Goal: Information Seeking & Learning: Learn about a topic

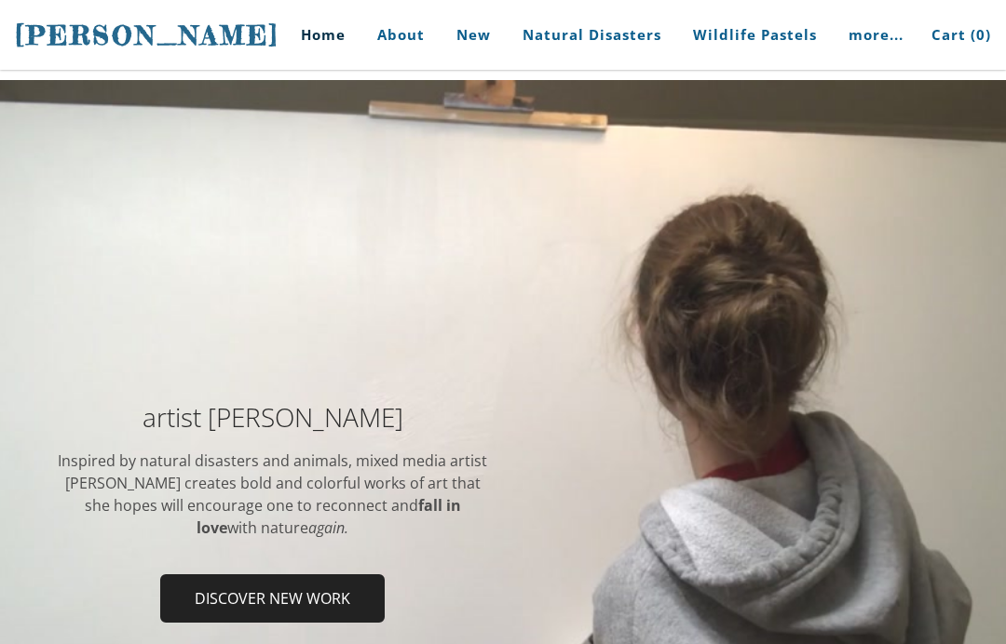
click at [358, 578] on span "Discover new work" at bounding box center [272, 598] width 221 height 45
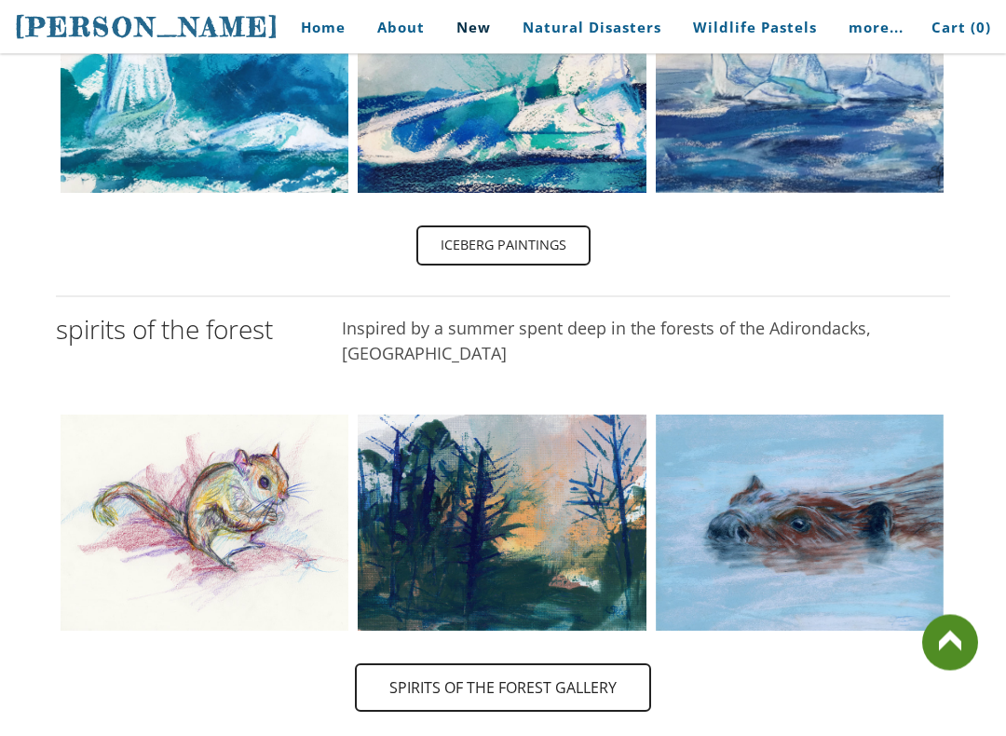
scroll to position [712, 0]
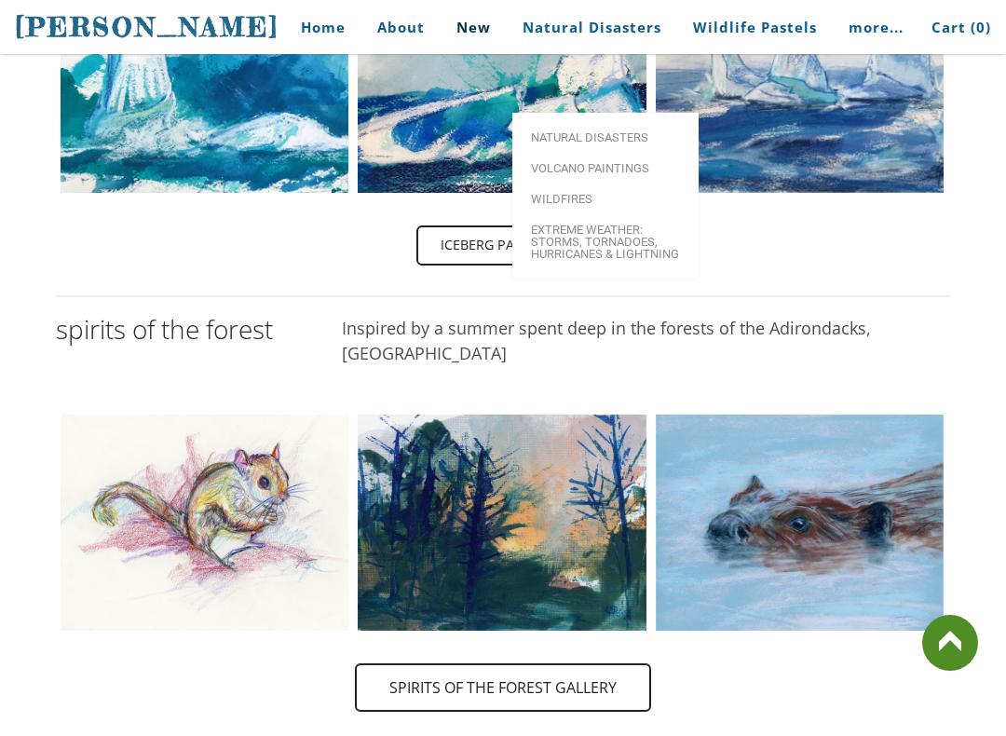
click at [633, 162] on span "Volcano paintings" at bounding box center [605, 168] width 149 height 12
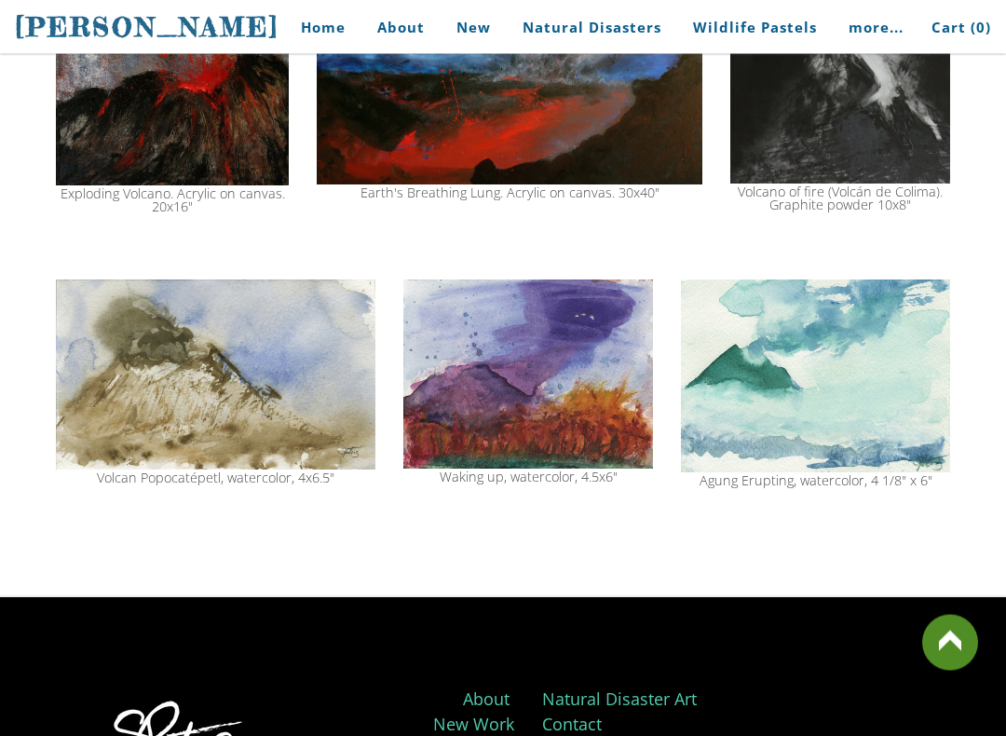
scroll to position [1948, 0]
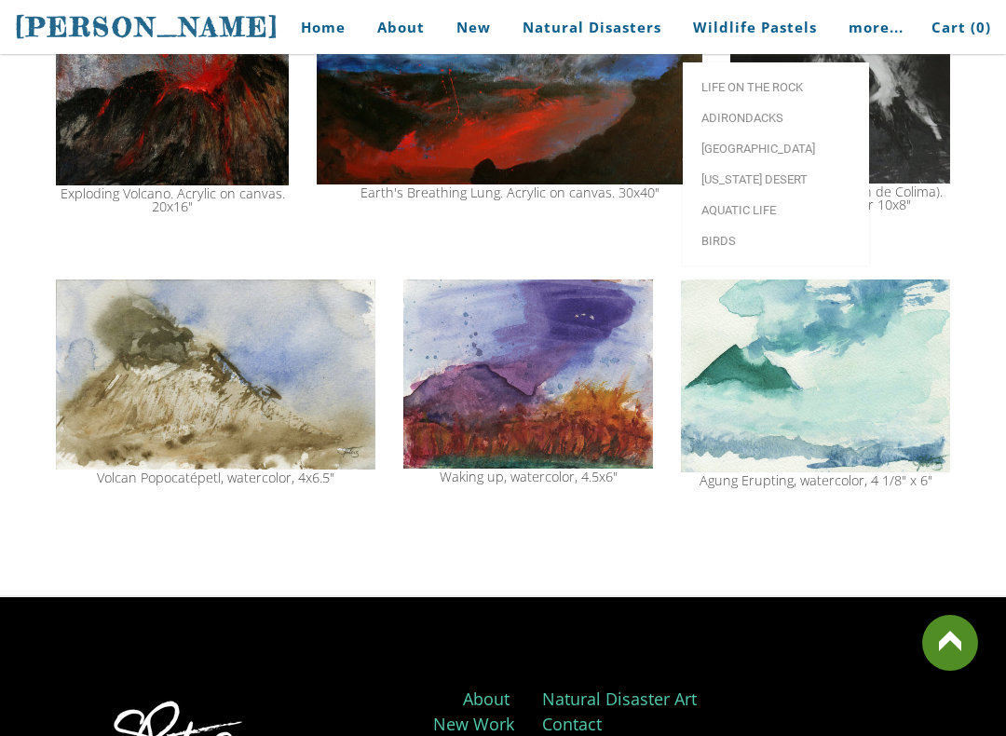
click at [812, 88] on span "Life on the Rock" at bounding box center [775, 87] width 149 height 12
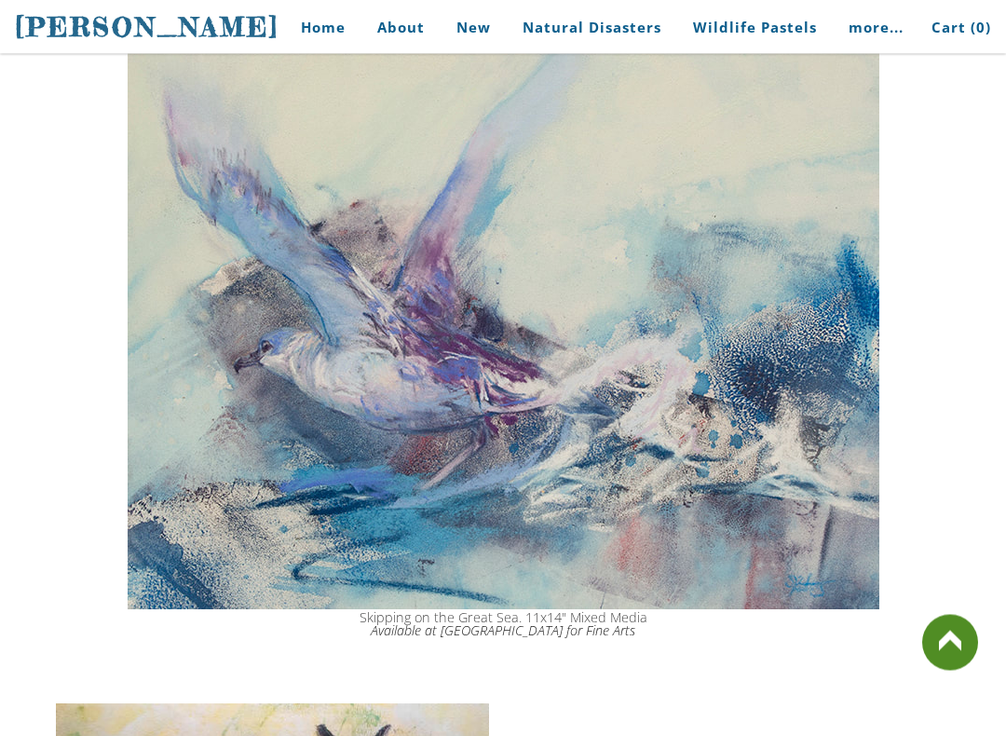
scroll to position [444, 0]
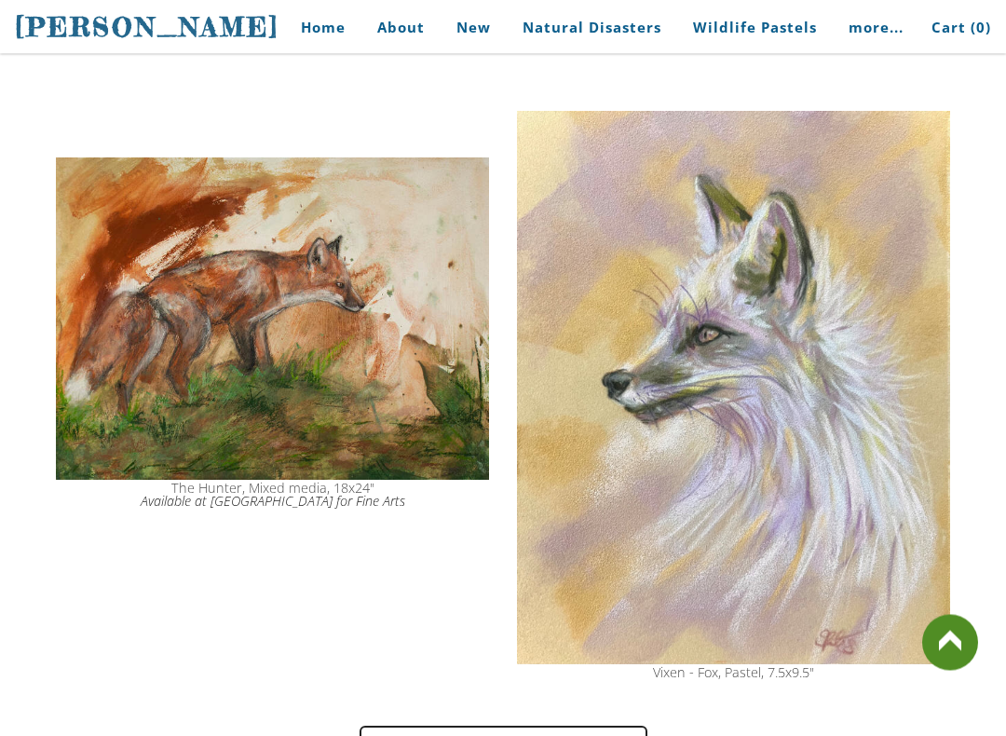
click at [969, 643] on link at bounding box center [950, 643] width 56 height 56
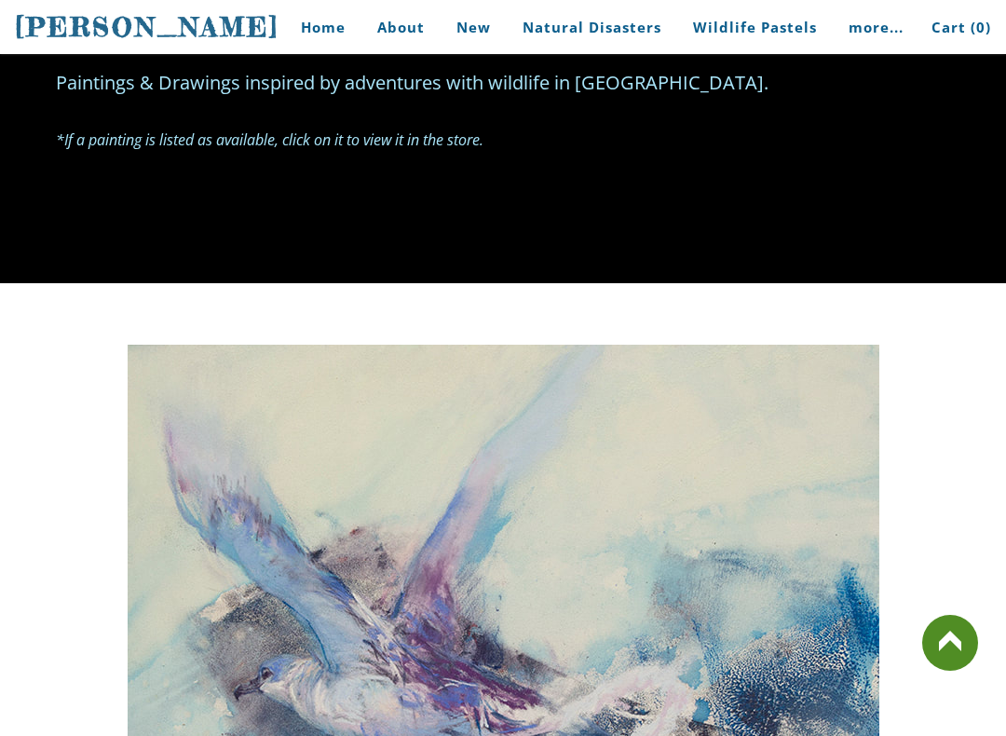
scroll to position [0, 0]
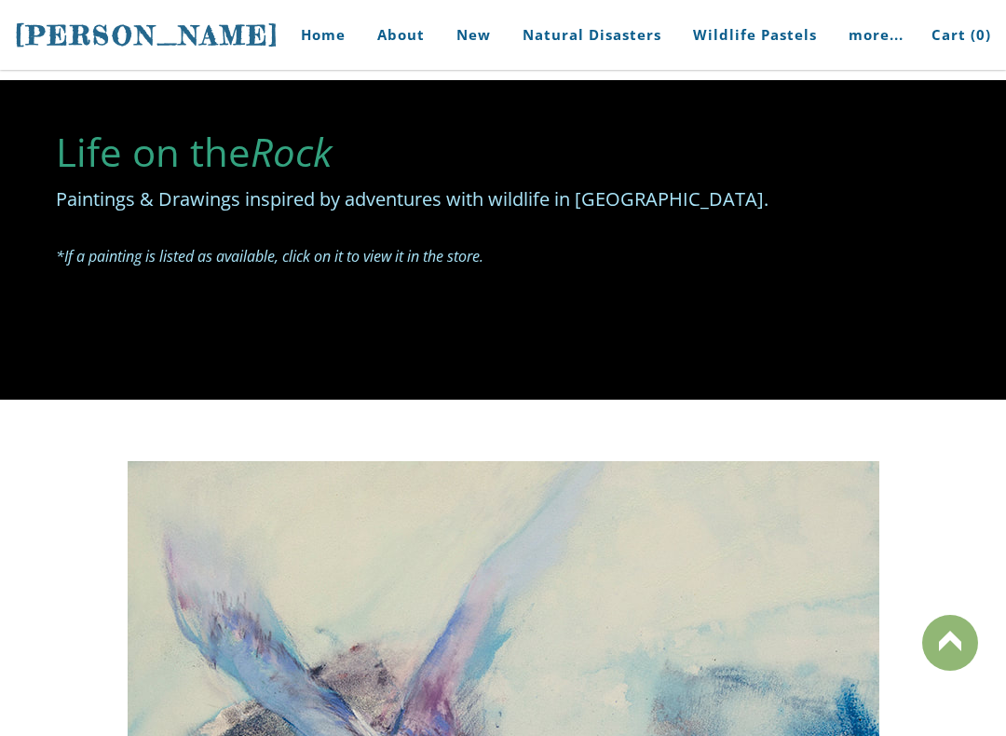
click at [957, 624] on link at bounding box center [950, 643] width 56 height 56
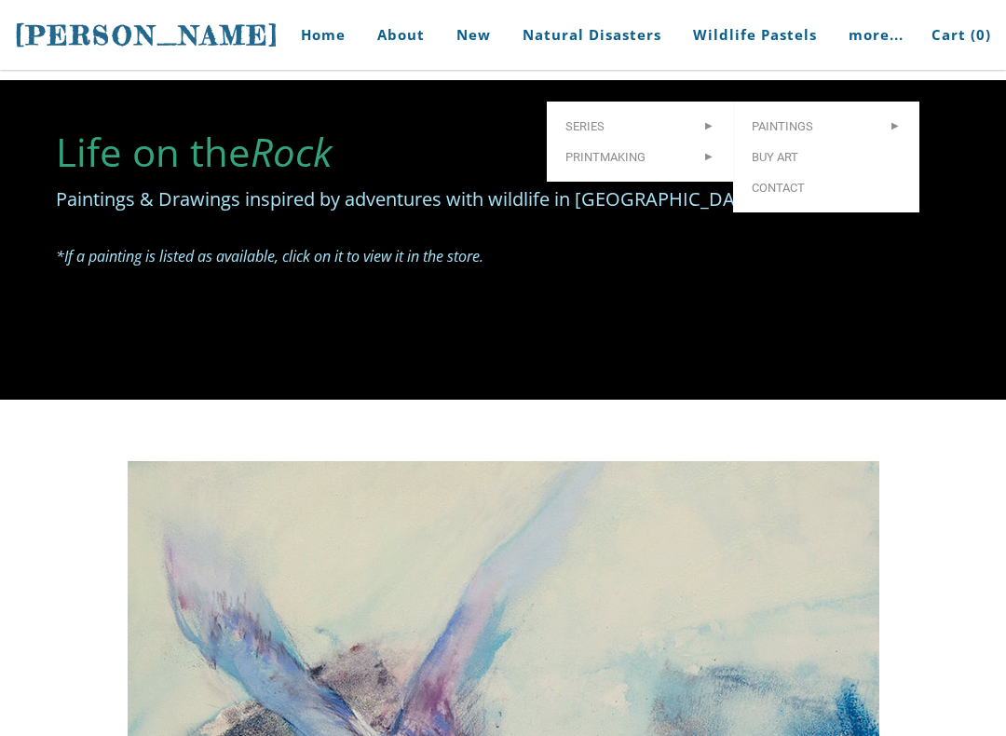
click at [799, 151] on span "Buy Art" at bounding box center [825, 157] width 149 height 12
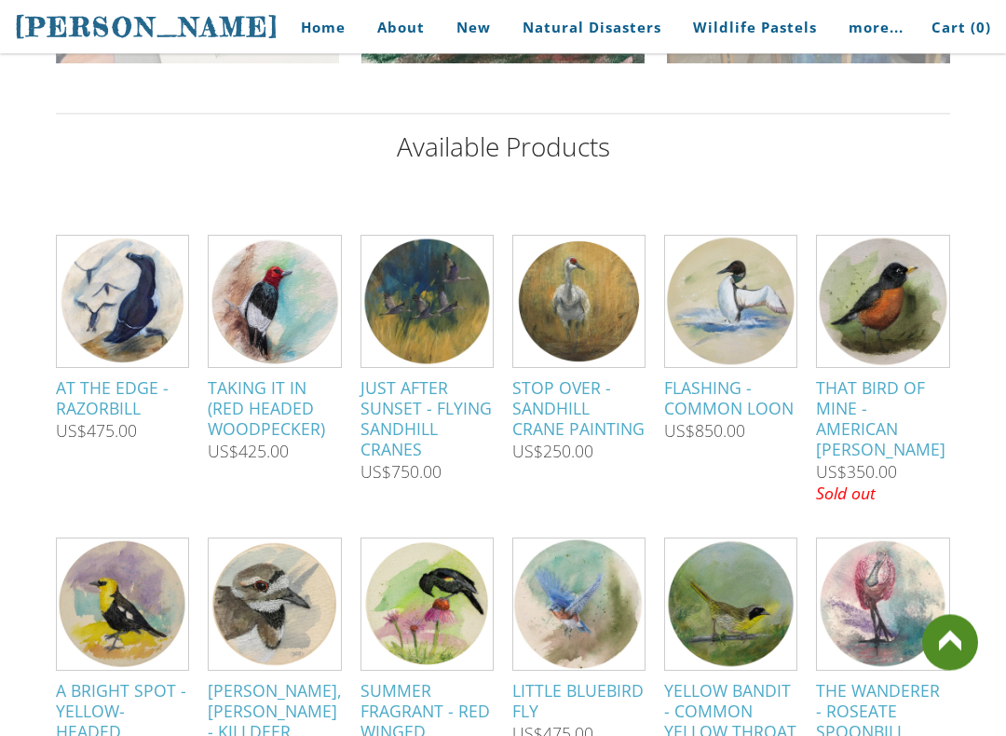
scroll to position [967, 0]
click at [306, 44] on link "Home" at bounding box center [316, 28] width 87 height 42
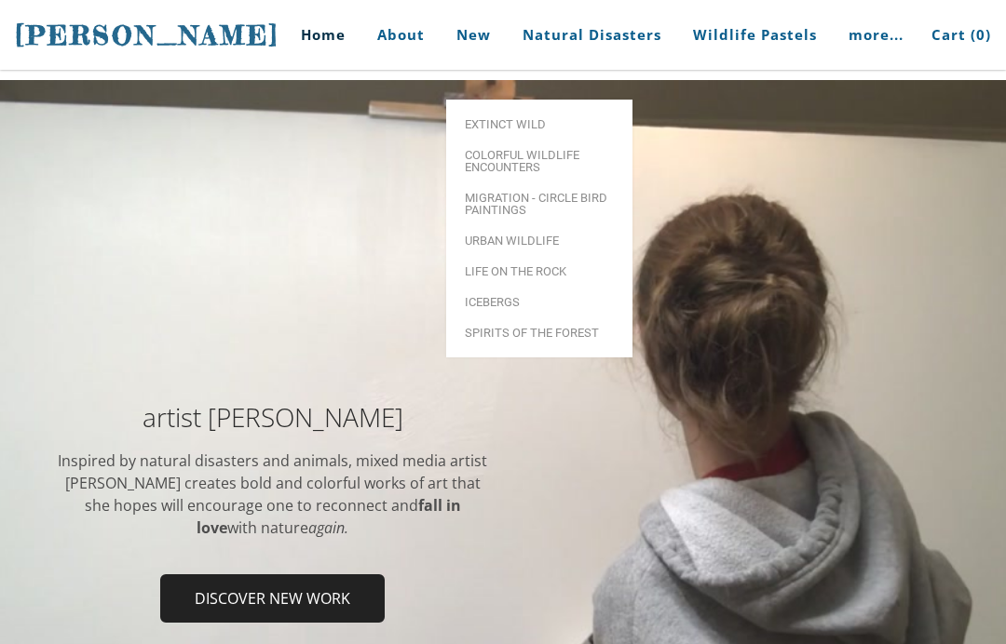
click at [549, 118] on span "Extinct Wild" at bounding box center [539, 124] width 149 height 12
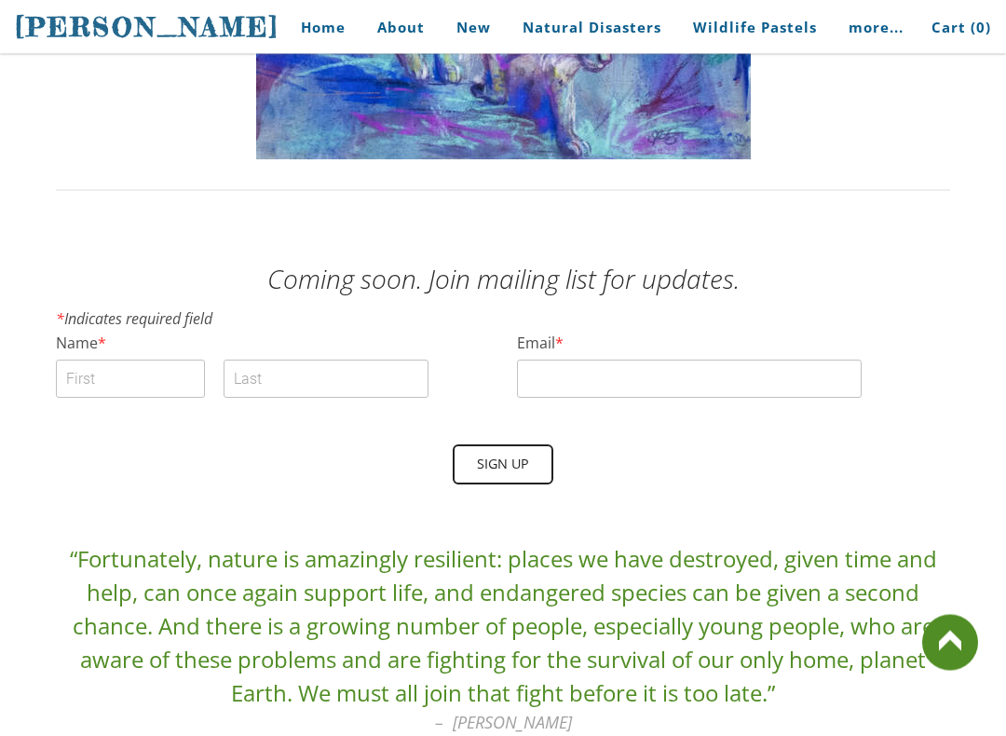
scroll to position [2170, 0]
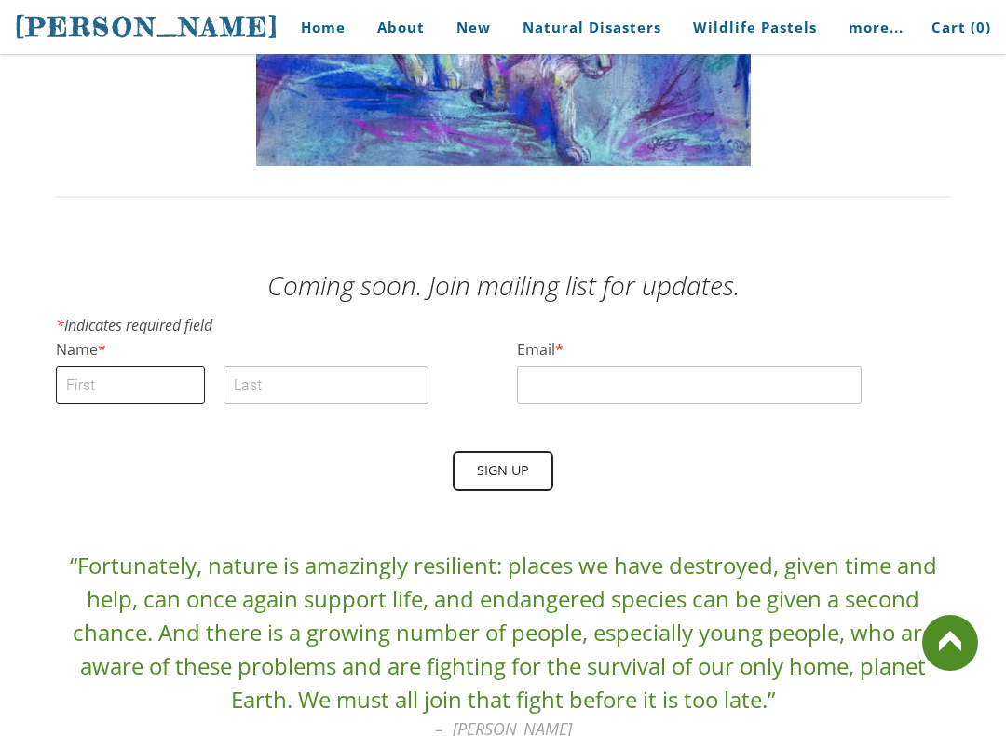
click at [74, 387] on input "First" at bounding box center [130, 385] width 149 height 38
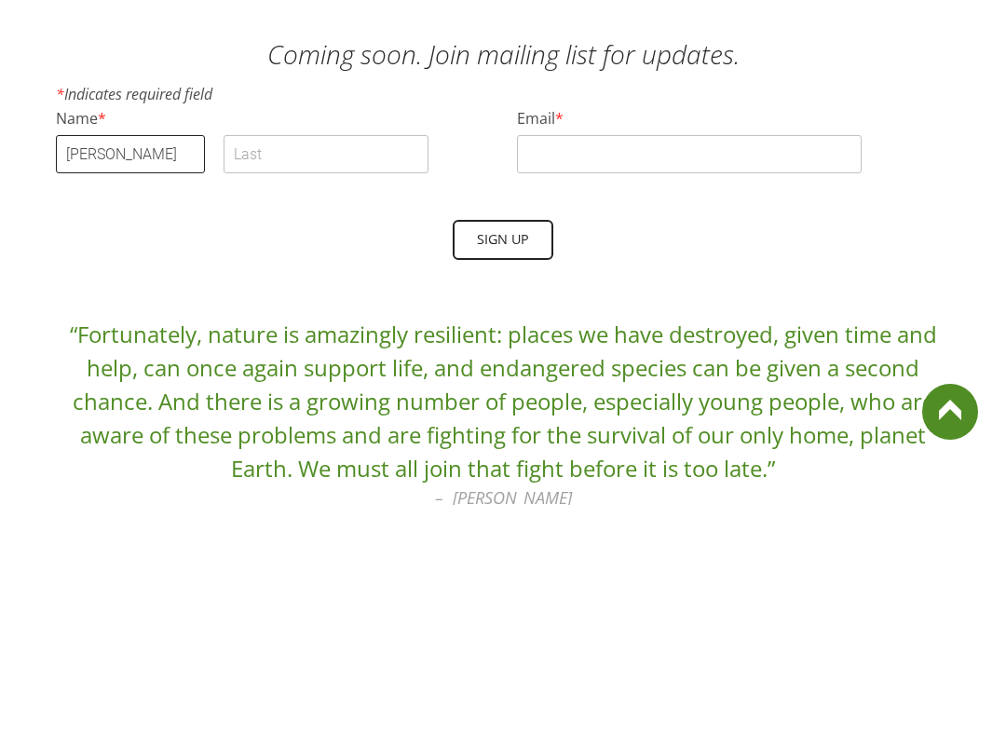
type input "Oliver"
click at [271, 366] on input "Last" at bounding box center [325, 385] width 205 height 38
type input "Cameron"
click at [629, 366] on input "Email *" at bounding box center [689, 385] width 345 height 38
type input "Ng8 3dz"
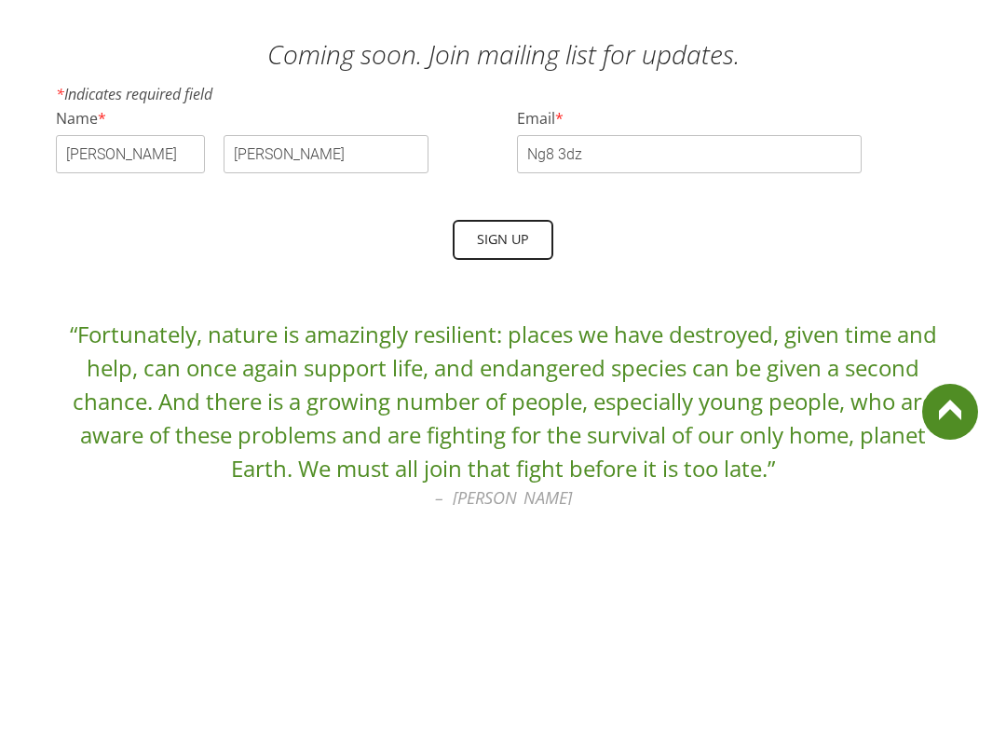
click at [533, 451] on div "Sign up Sign up" at bounding box center [503, 471] width 894 height 41
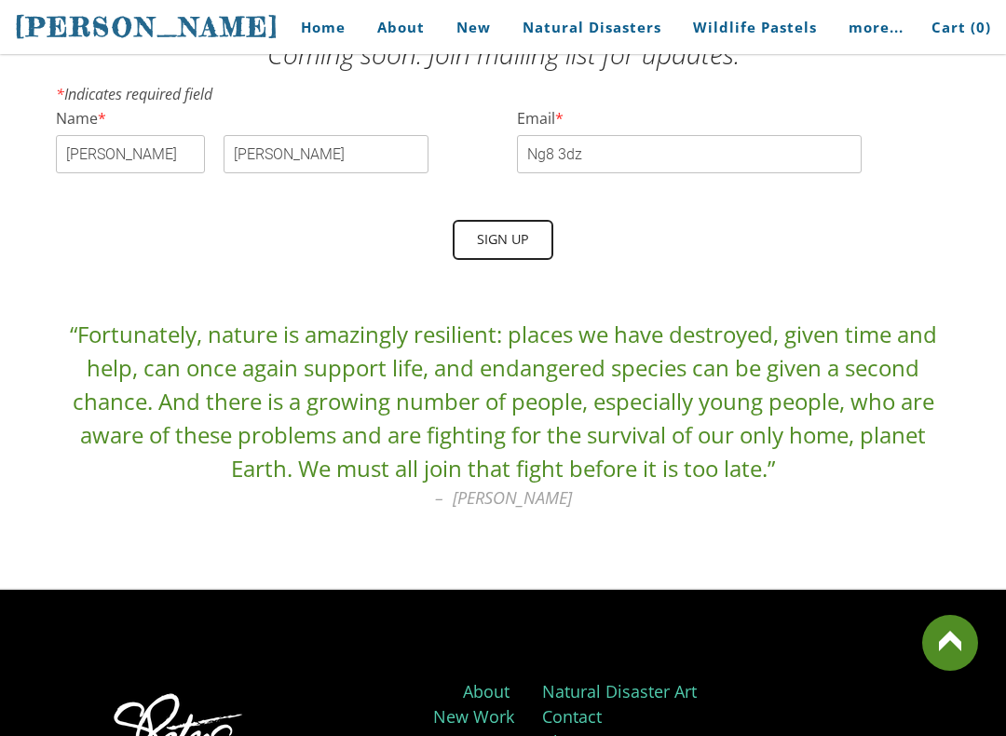
click at [535, 235] on span "Sign up" at bounding box center [502, 239] width 97 height 35
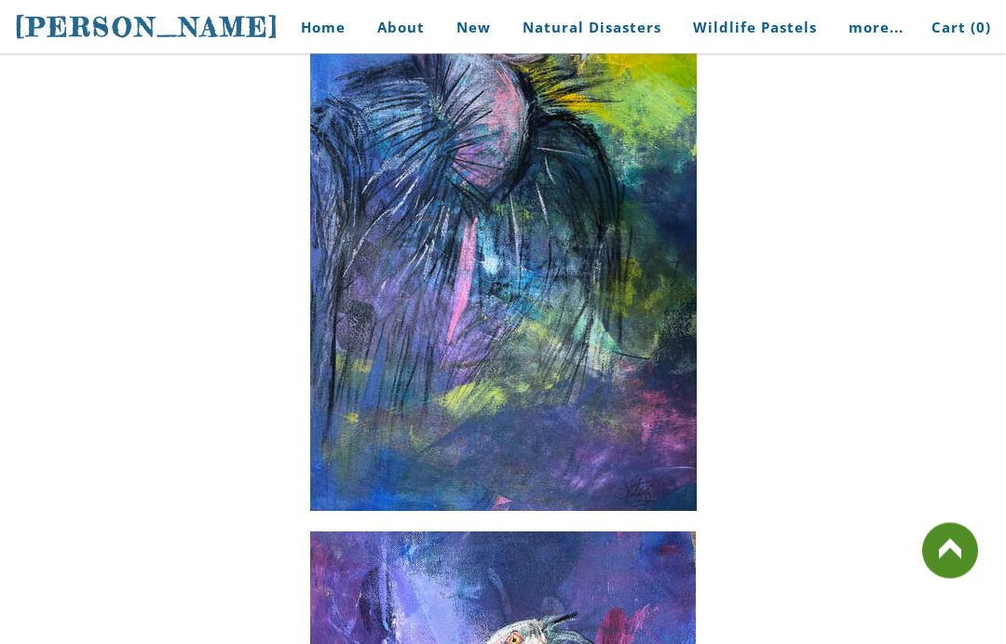
scroll to position [1054, 0]
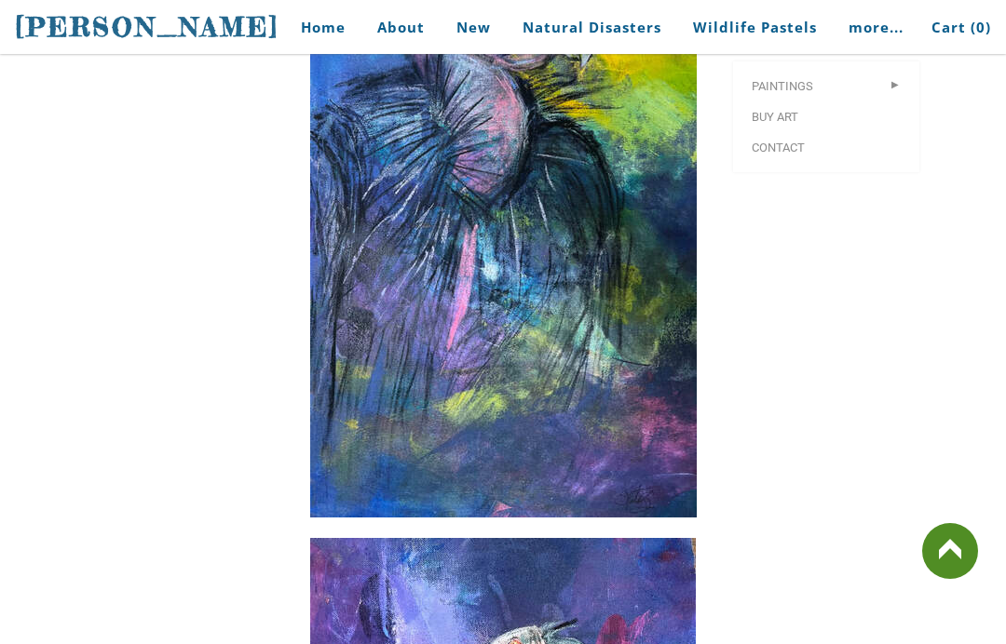
click at [805, 150] on span "Contact" at bounding box center [825, 148] width 149 height 12
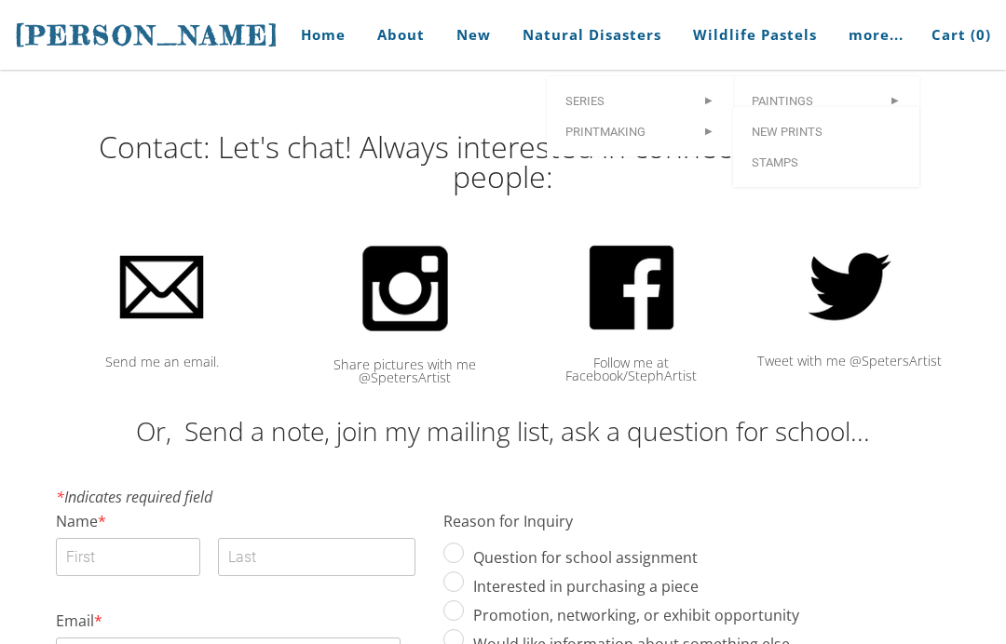
click at [662, 140] on link "Printmaking >" at bounding box center [640, 131] width 186 height 31
click at [645, 128] on span "Printmaking" at bounding box center [639, 132] width 149 height 12
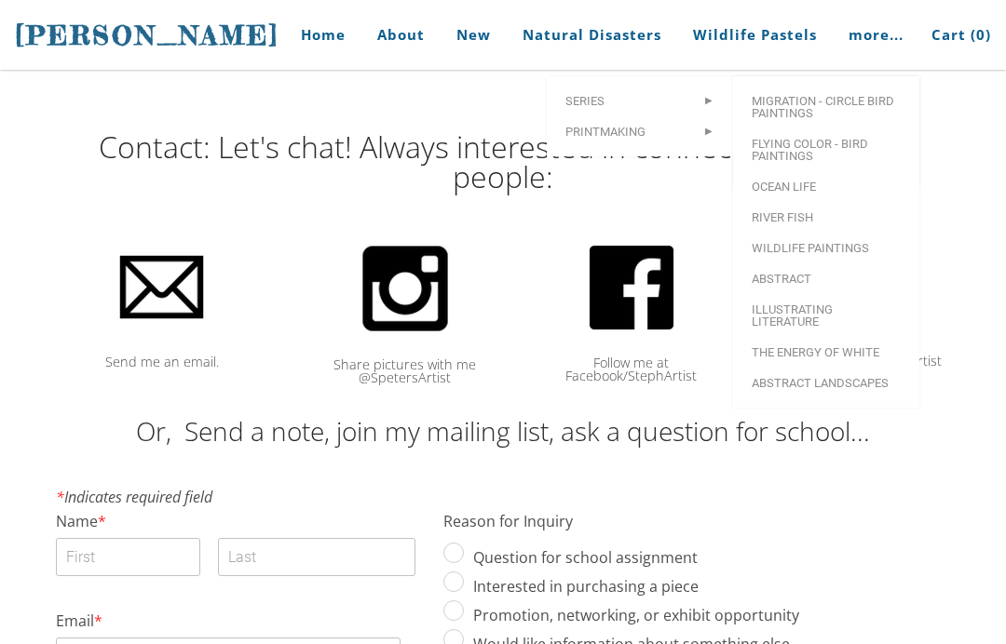
click at [836, 113] on span "Migration - Circle Bird Paintings" at bounding box center [825, 107] width 149 height 24
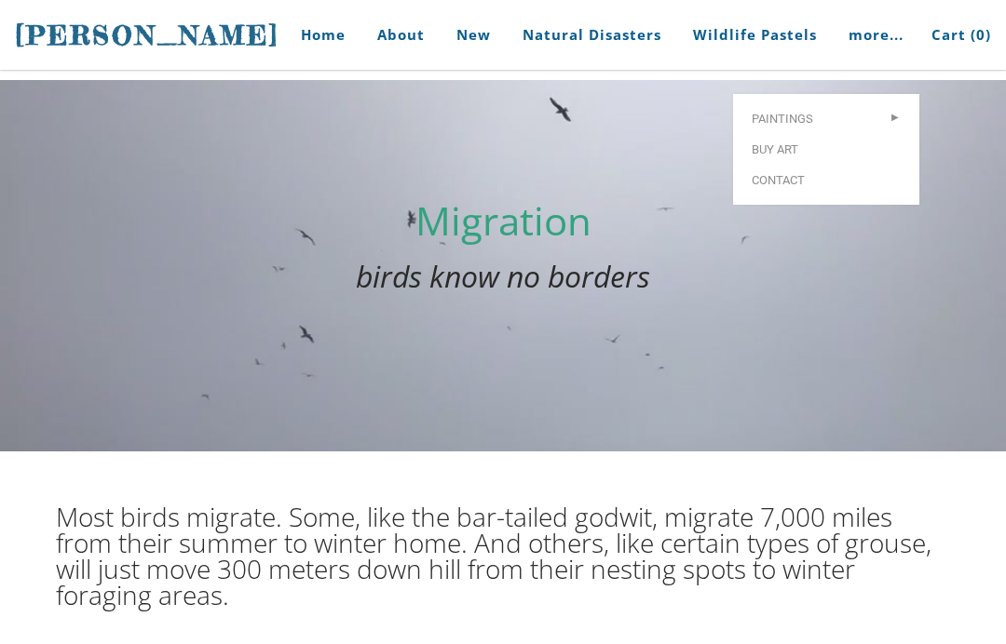
click at [804, 143] on span "Buy Art" at bounding box center [825, 149] width 149 height 12
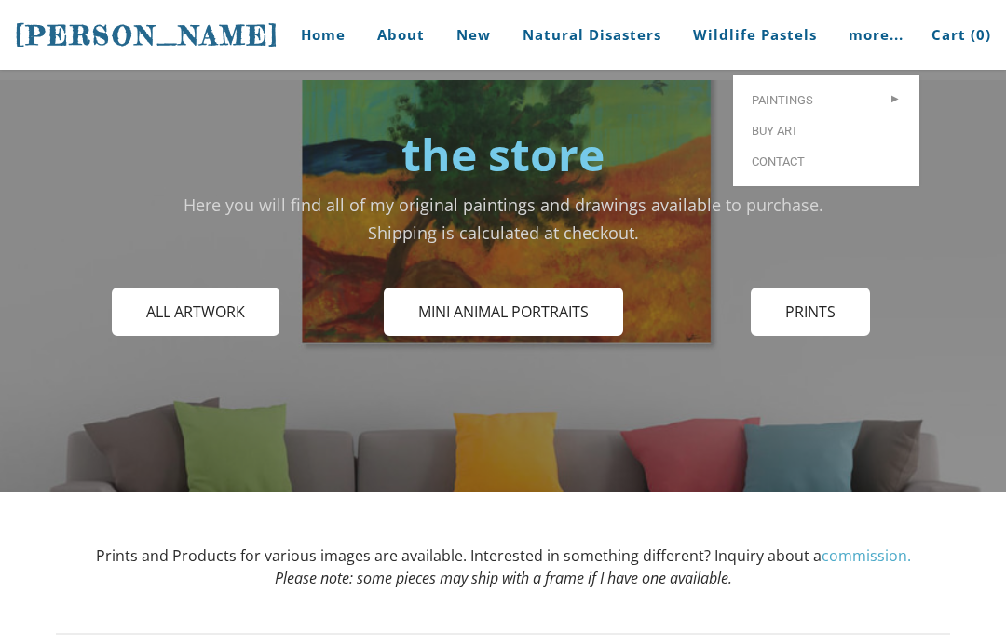
click at [805, 165] on span "Contact" at bounding box center [825, 162] width 149 height 12
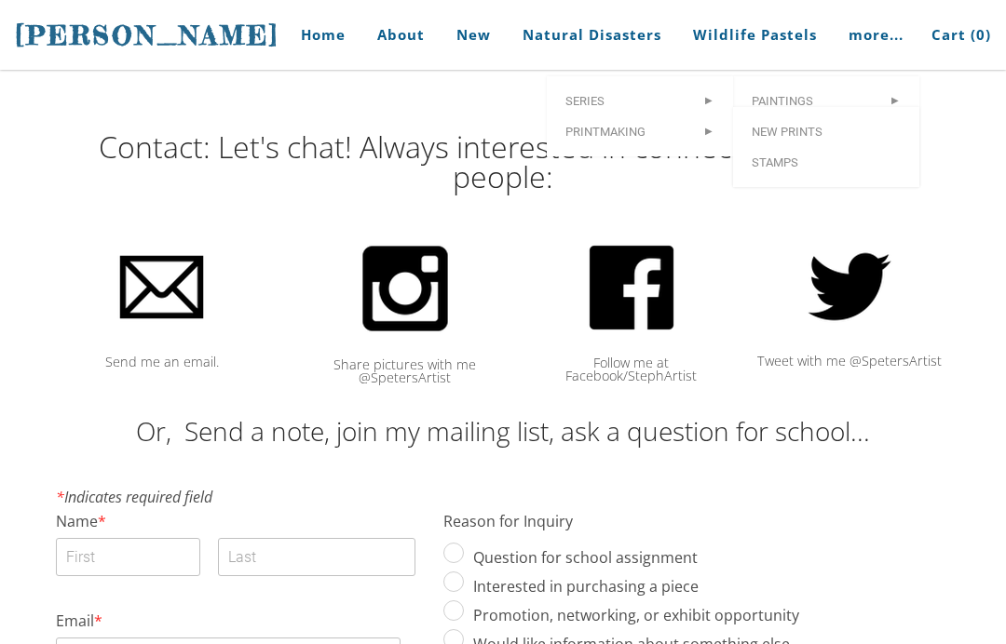
click at [633, 134] on span "Printmaking" at bounding box center [639, 132] width 149 height 12
click at [820, 136] on span "New prints" at bounding box center [825, 132] width 149 height 12
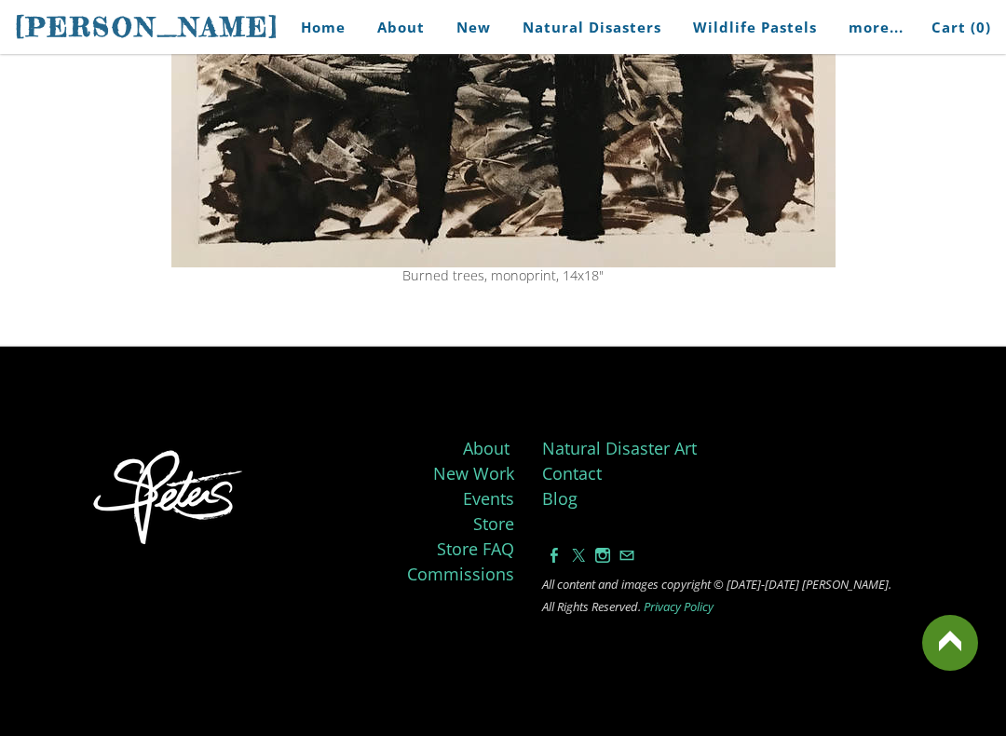
scroll to position [2120, 0]
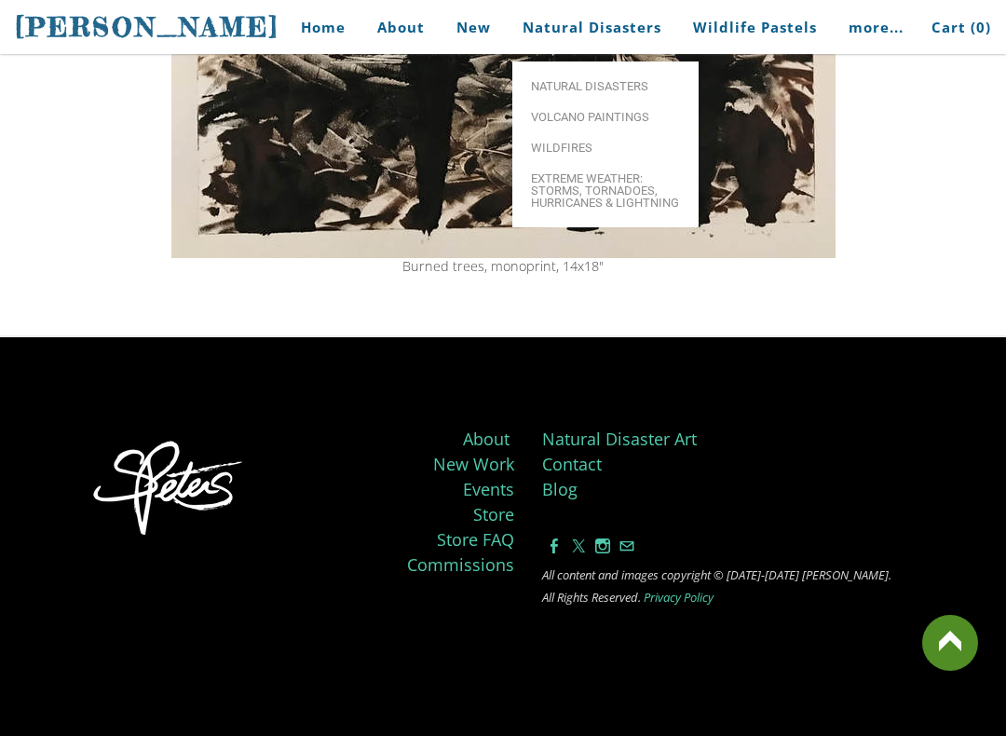
click at [619, 193] on span "Extreme Weather: Storms, Tornadoes, Hurricanes & Lightning" at bounding box center [605, 190] width 149 height 36
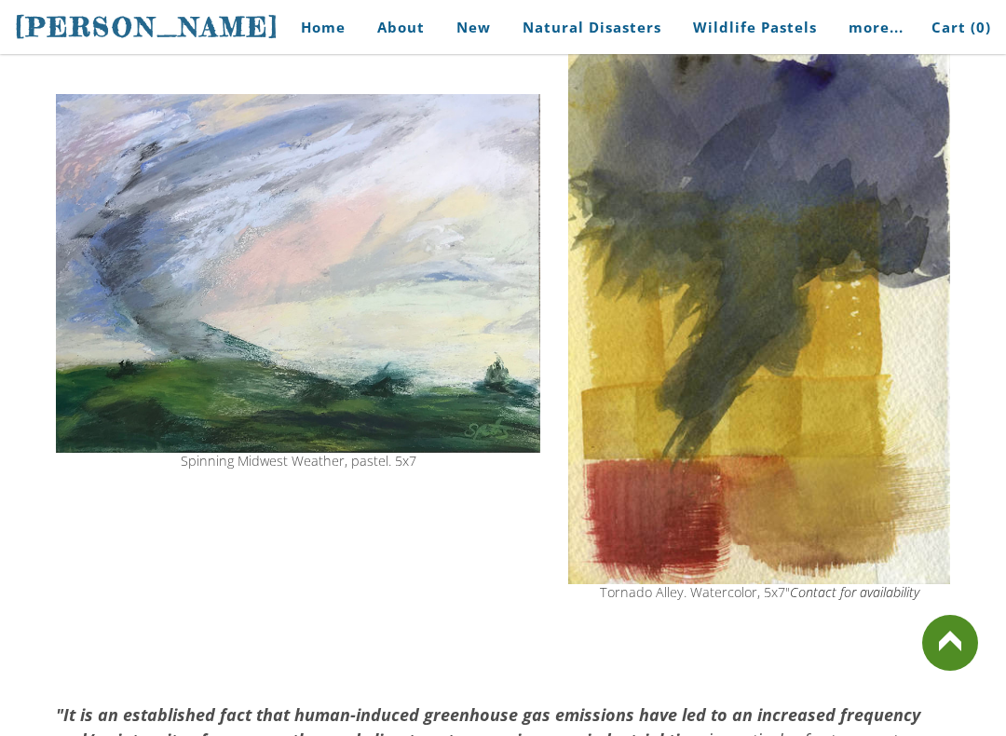
scroll to position [1971, 0]
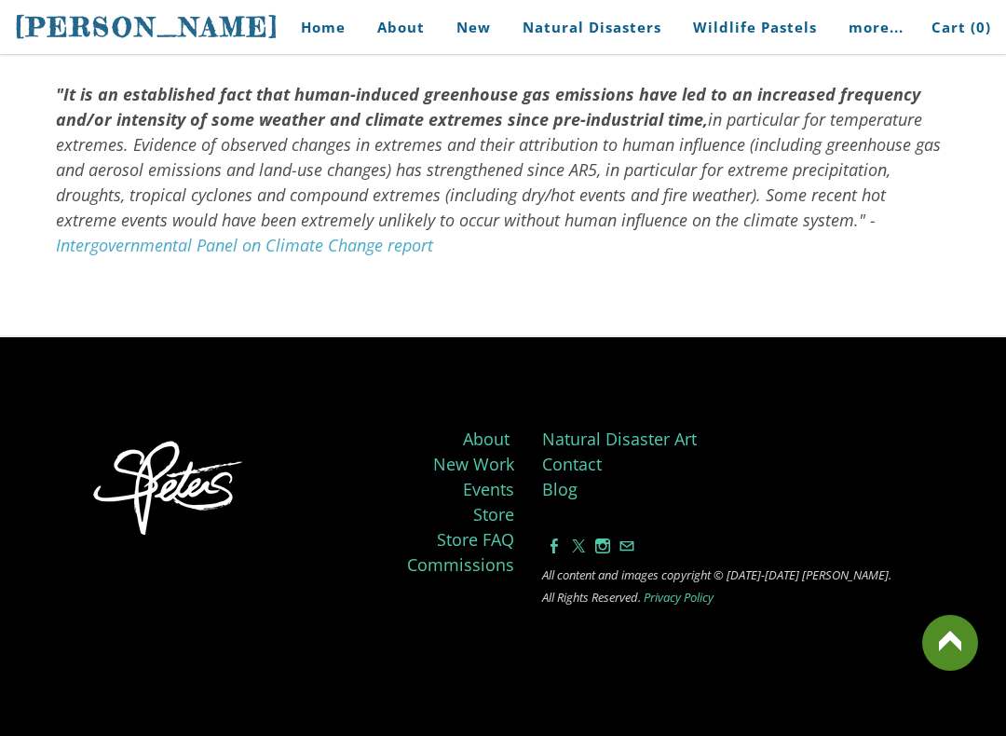
click at [967, 643] on link at bounding box center [950, 643] width 56 height 56
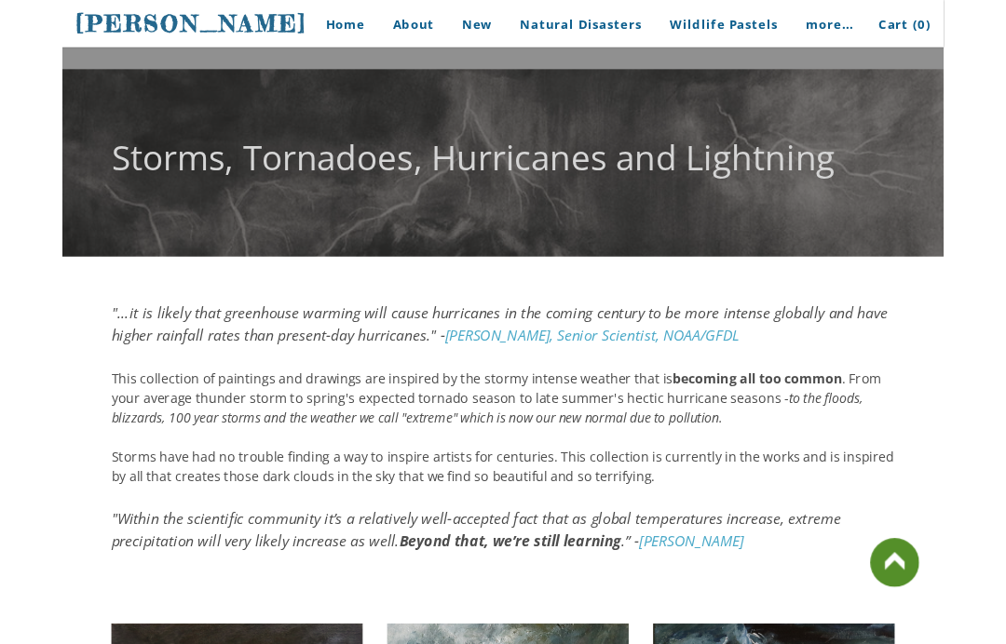
scroll to position [0, 0]
